Goal: Check status: Check status

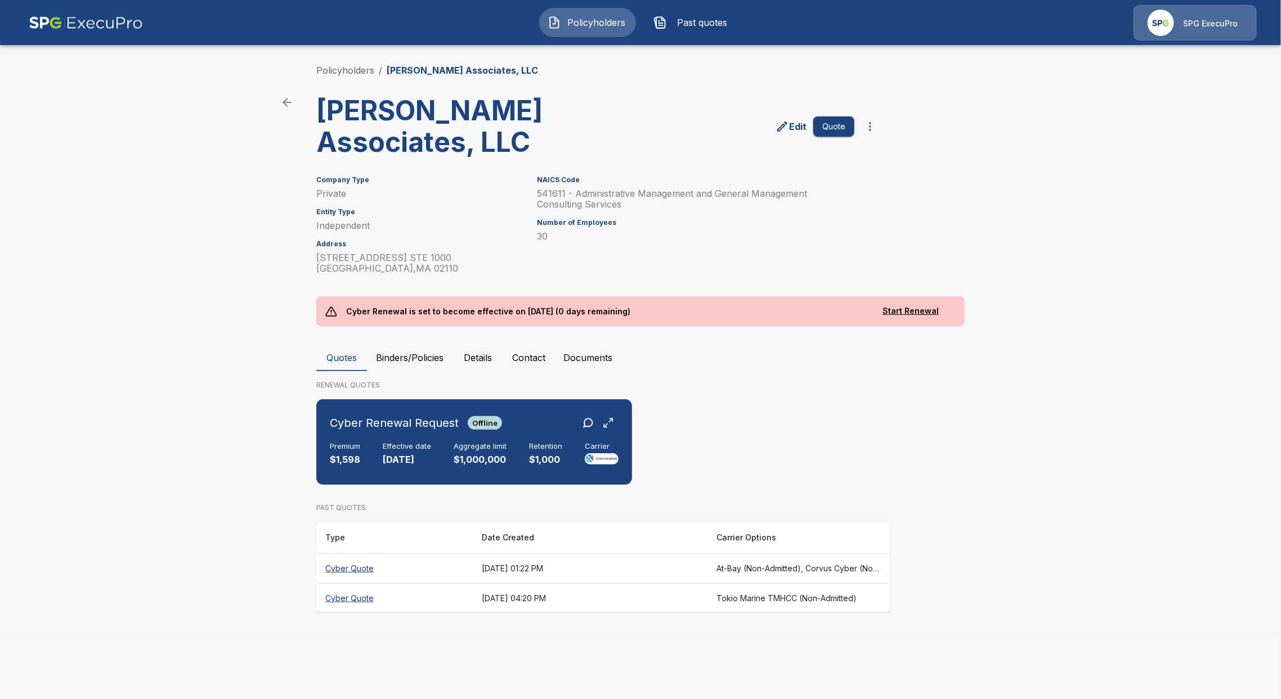
click at [357, 565] on th "Cyber Quote" at bounding box center [394, 569] width 156 height 30
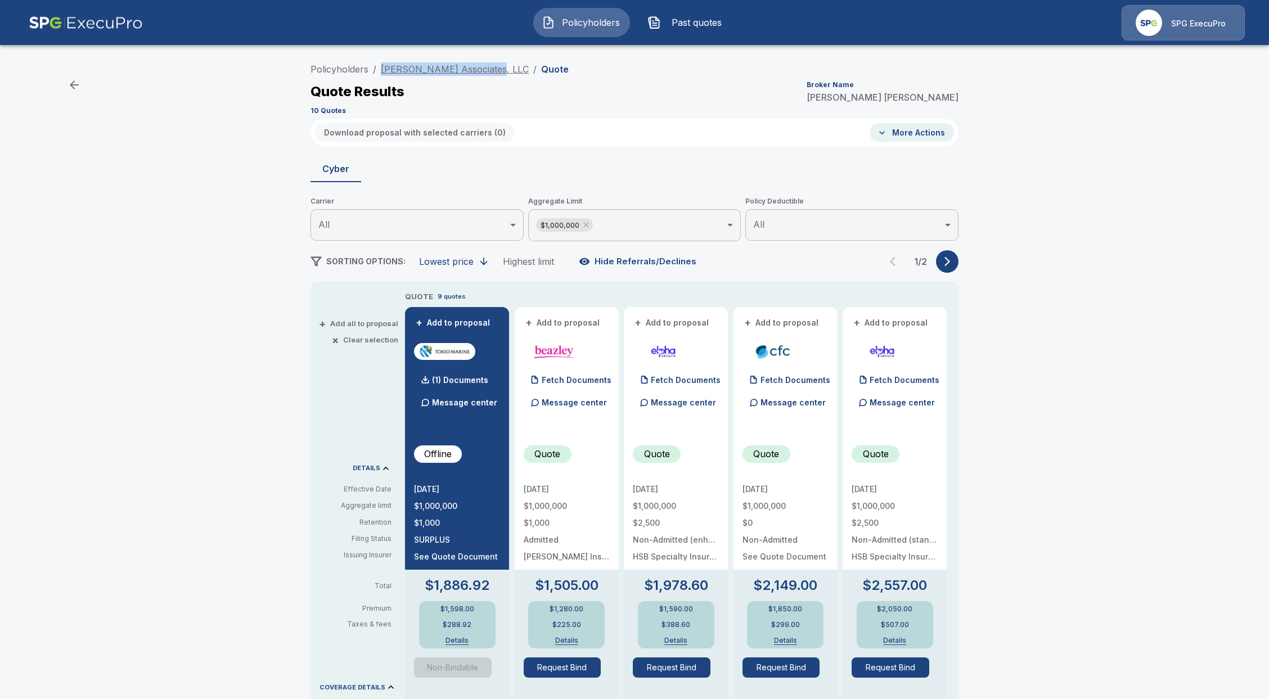
drag, startPoint x: 498, startPoint y: 68, endPoint x: 387, endPoint y: 68, distance: 110.8
click at [387, 68] on ol "Policyholders / [PERSON_NAME] Associates, LLC / Quote" at bounding box center [440, 69] width 258 height 14
copy link "[PERSON_NAME] Associates, LLC"
click at [464, 641] on button "Details" at bounding box center [457, 641] width 45 height 7
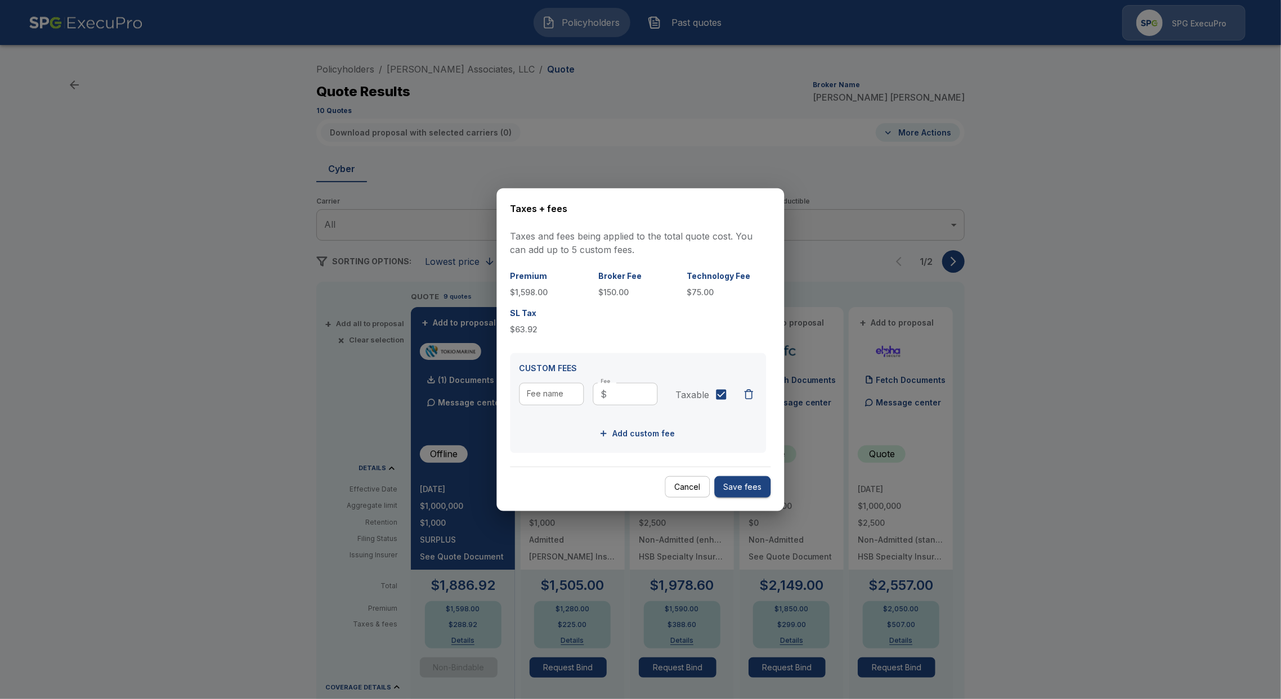
click at [532, 286] on p "$1,598.00" at bounding box center [549, 292] width 79 height 12
click at [524, 291] on p "$1,598.00" at bounding box center [549, 292] width 79 height 12
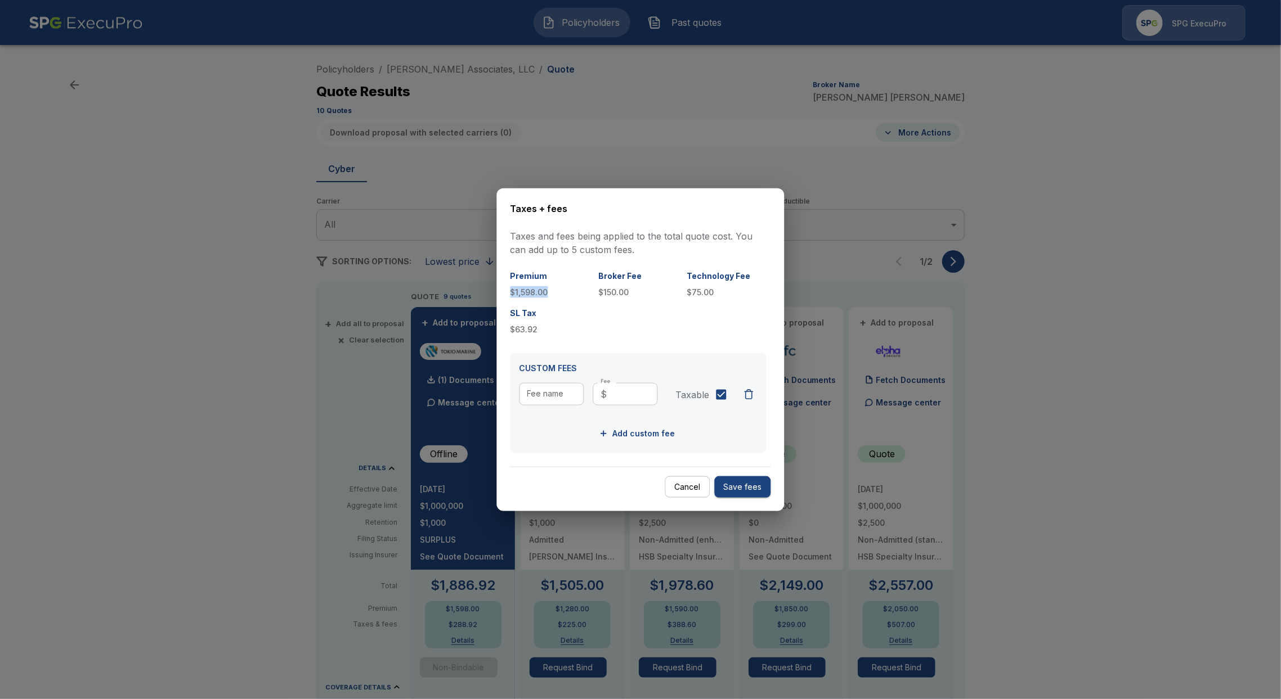
click at [524, 291] on p "$1,598.00" at bounding box center [549, 292] width 79 height 12
